Goal: Task Accomplishment & Management: Manage account settings

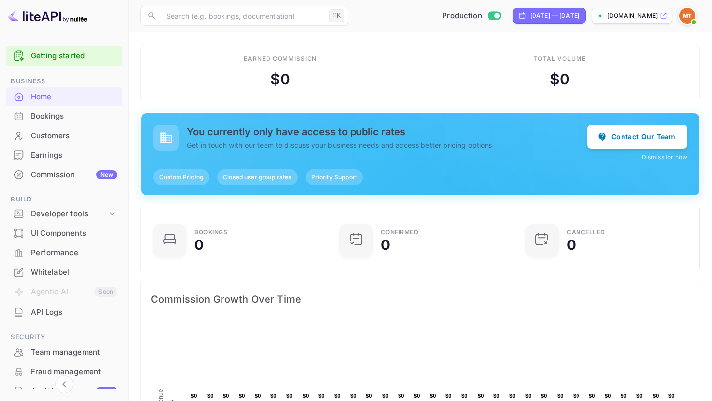
click at [69, 119] on div "Bookings" at bounding box center [74, 116] width 87 height 11
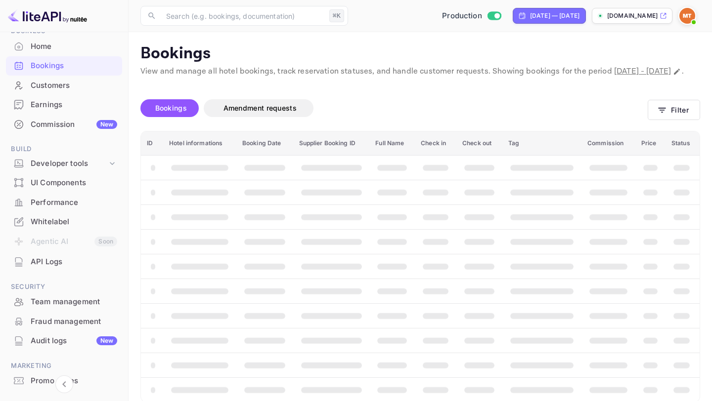
scroll to position [94, 0]
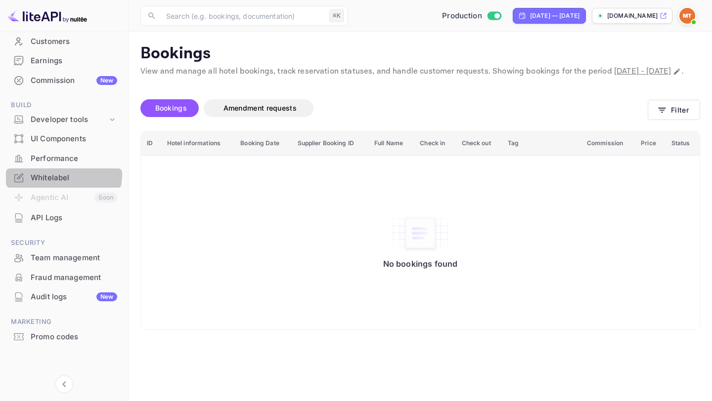
click at [58, 174] on div "Whitelabel" at bounding box center [74, 178] width 87 height 11
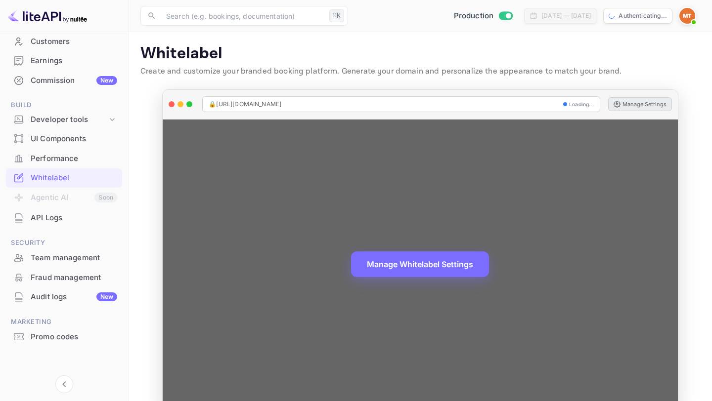
click at [633, 102] on button "Manage Settings" at bounding box center [640, 104] width 64 height 14
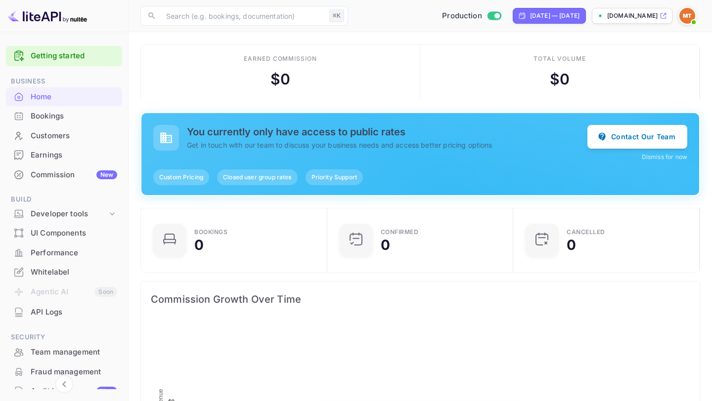
scroll to position [161, 180]
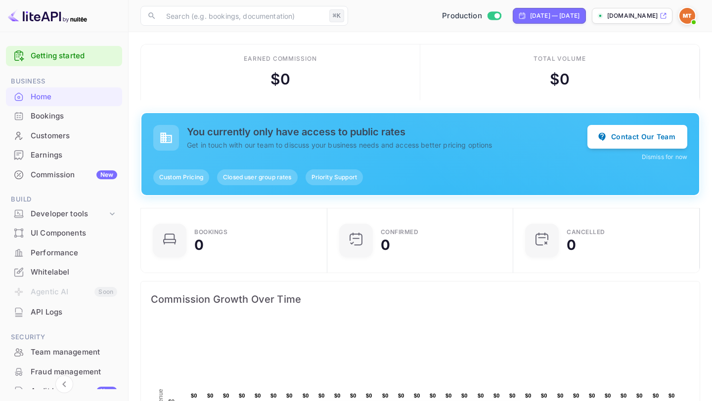
click at [255, 178] on span "Closed user group rates" at bounding box center [257, 177] width 80 height 9
click at [324, 184] on div "Priority Support" at bounding box center [333, 178] width 57 height 16
click at [610, 133] on button "Contact Our Team" at bounding box center [637, 137] width 100 height 24
